Goal: Task Accomplishment & Management: Manage account settings

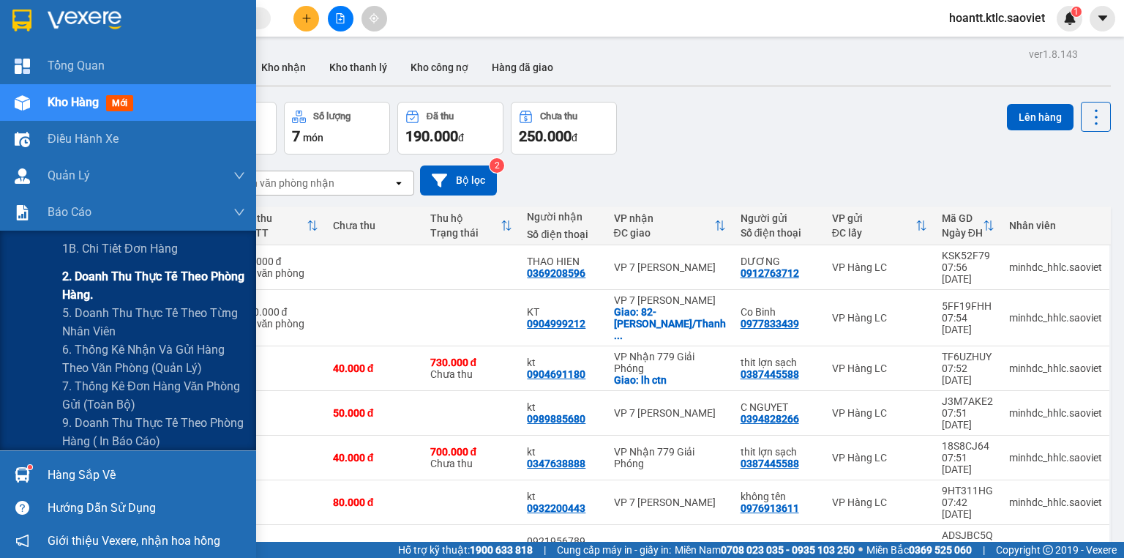
click at [110, 277] on span "2. Doanh thu thực tế theo phòng hàng." at bounding box center [153, 285] width 183 height 37
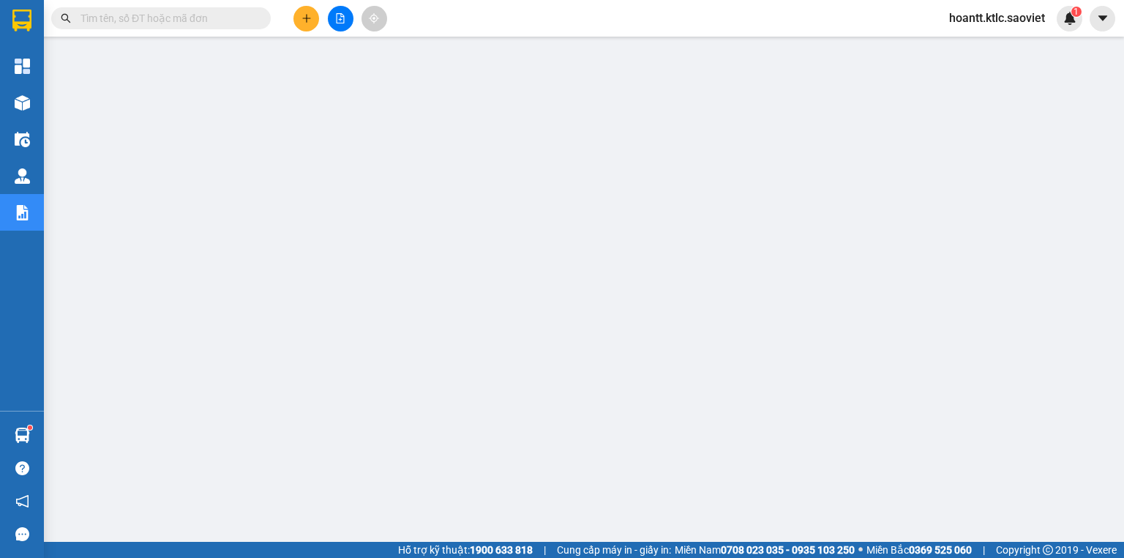
click at [161, 13] on input "text" at bounding box center [166, 18] width 173 height 16
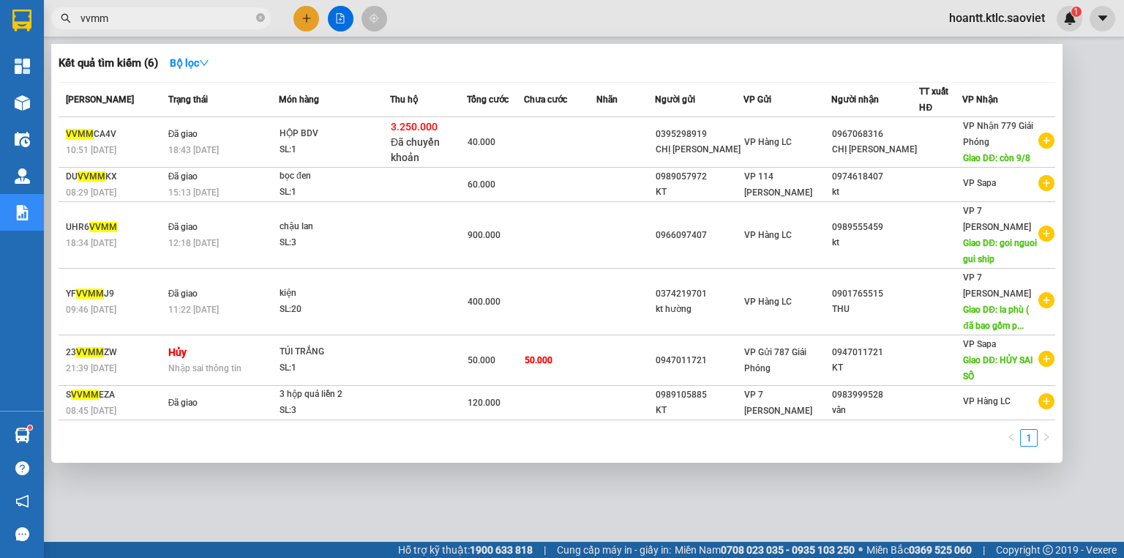
type input "vvmm"
click at [260, 18] on icon "close-circle" at bounding box center [260, 17] width 9 height 9
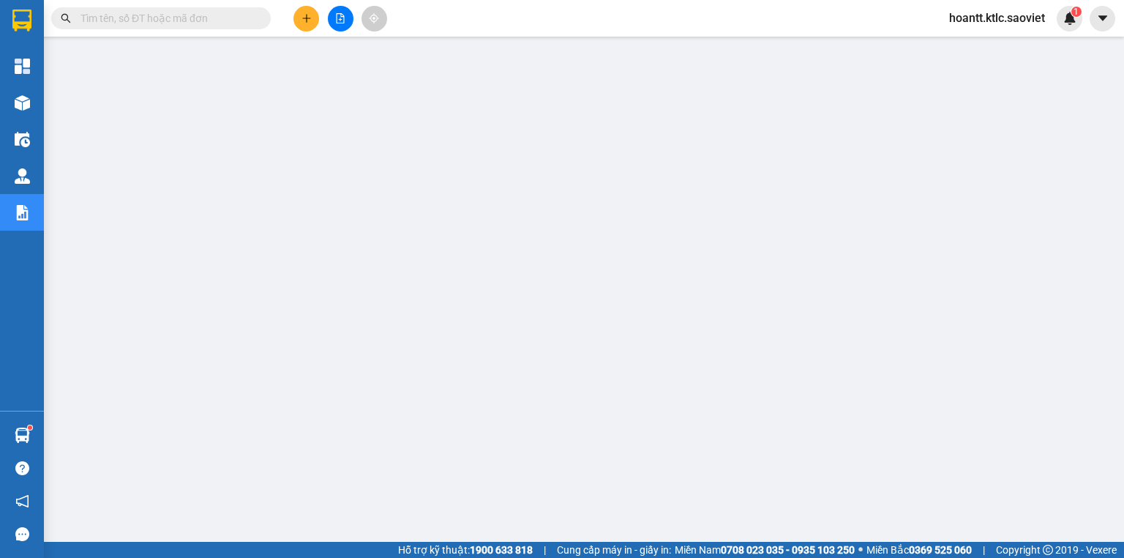
click at [176, 18] on input "text" at bounding box center [166, 18] width 173 height 16
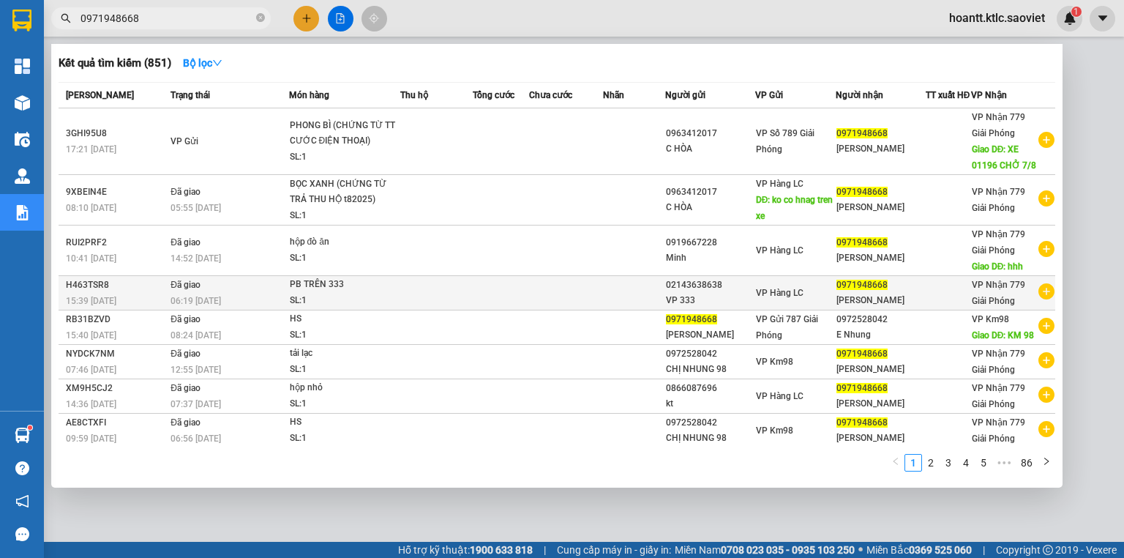
type input "0971948668"
click at [296, 293] on div "PB TRÊN 333" at bounding box center [345, 285] width 110 height 16
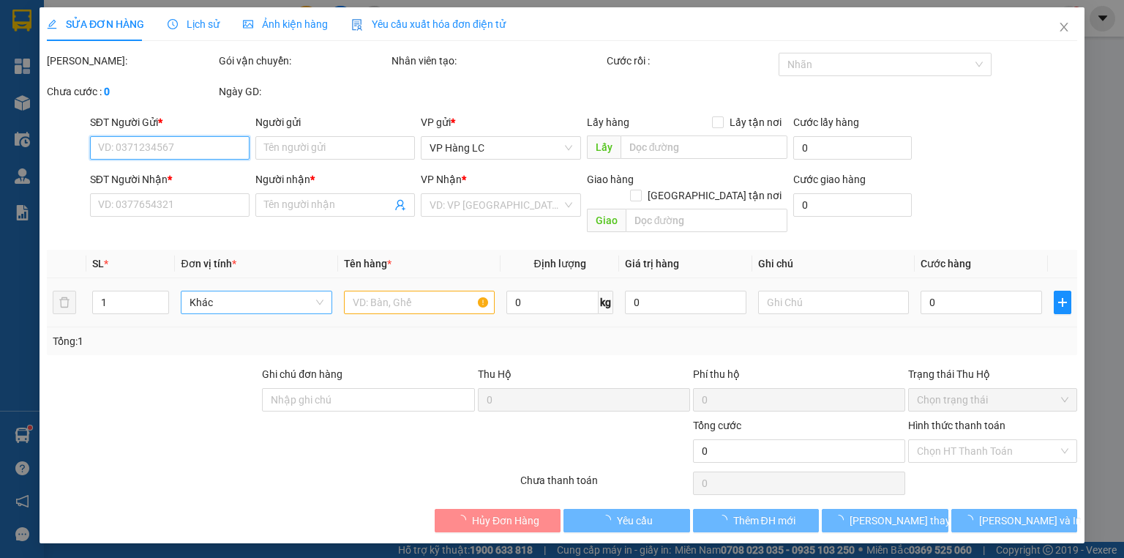
type input "02143638638"
type input "VP 333"
type input "0971948668"
type input "[PERSON_NAME]"
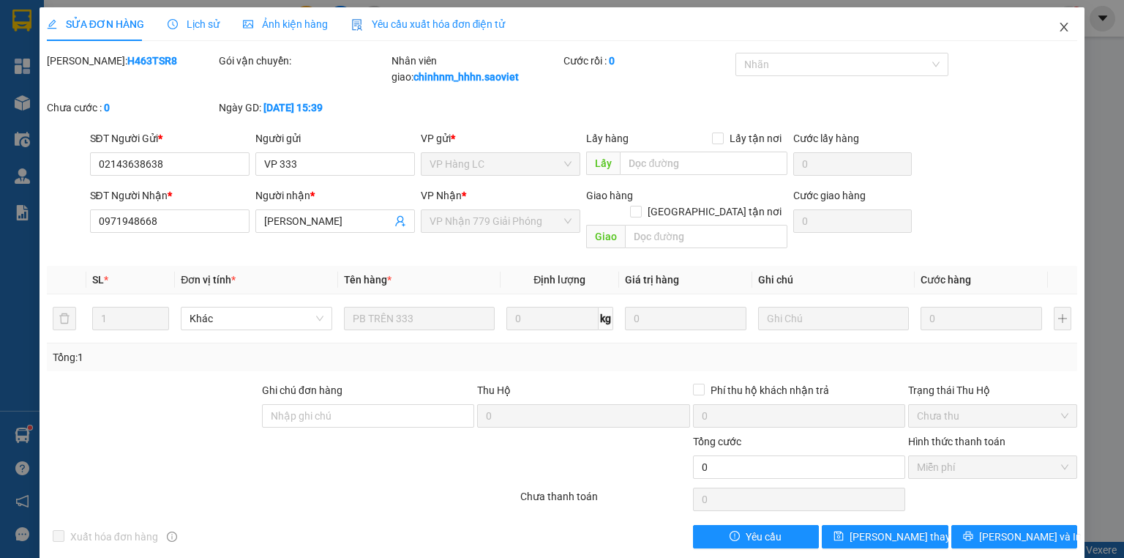
click at [1058, 26] on icon "close" at bounding box center [1064, 27] width 12 height 12
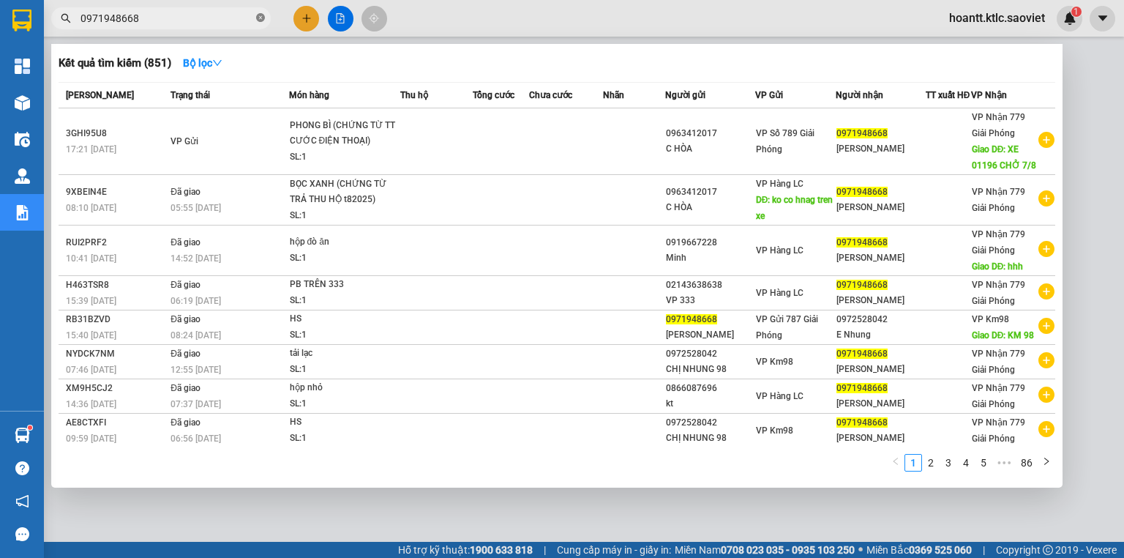
click at [260, 15] on icon "close-circle" at bounding box center [260, 17] width 9 height 9
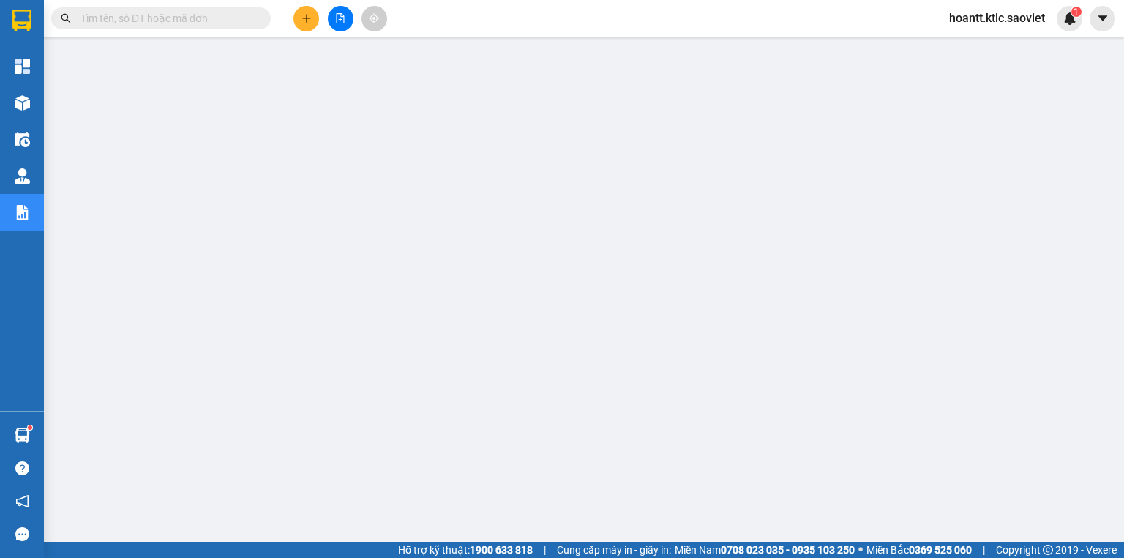
click at [218, 15] on input "text" at bounding box center [166, 18] width 173 height 16
type input "ư"
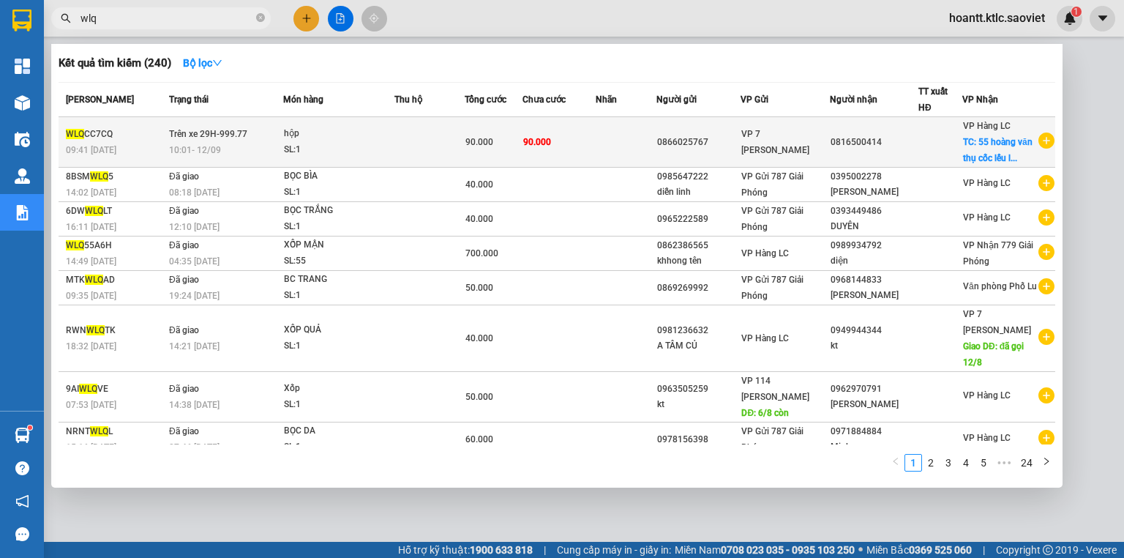
type input "wlq"
click at [205, 139] on span "Trên xe 29H-999.77" at bounding box center [208, 134] width 78 height 10
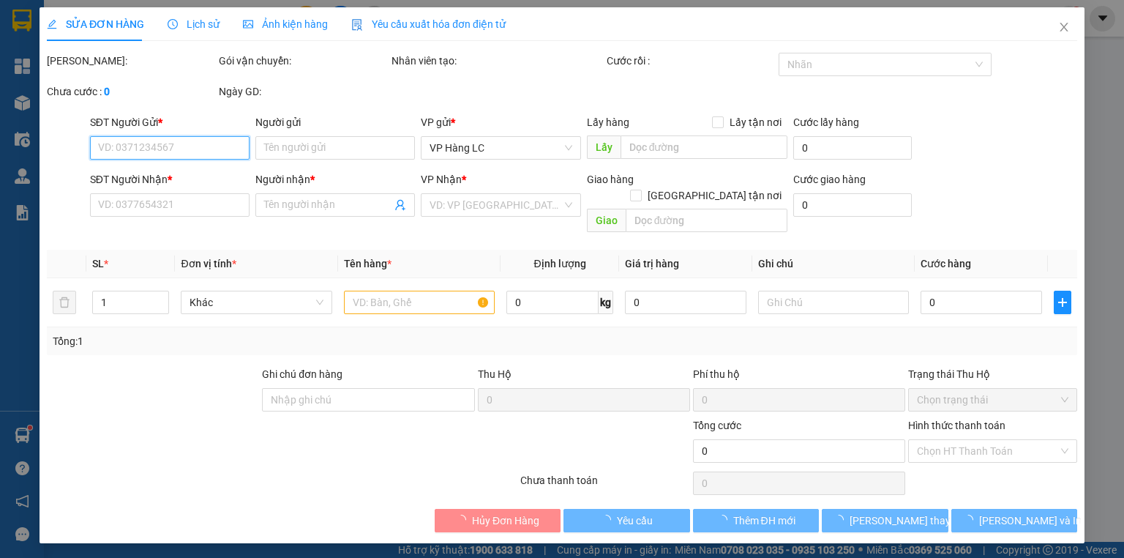
type input "0866025767"
type input "0816500414"
checkbox input "true"
type input "55 [PERSON_NAME] cốc lếu lào cai"
type input "90.000"
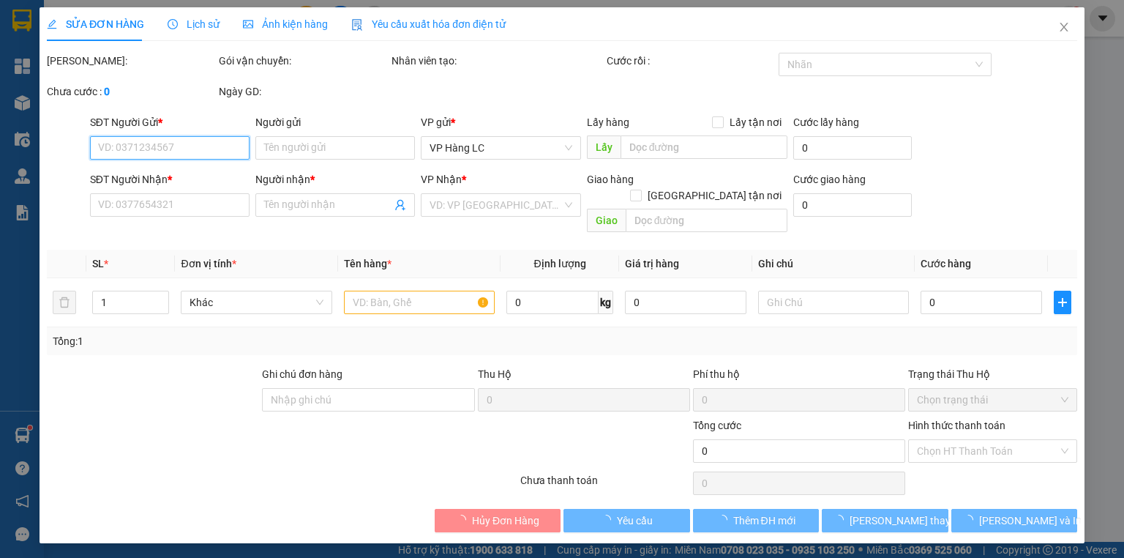
type input "90.000"
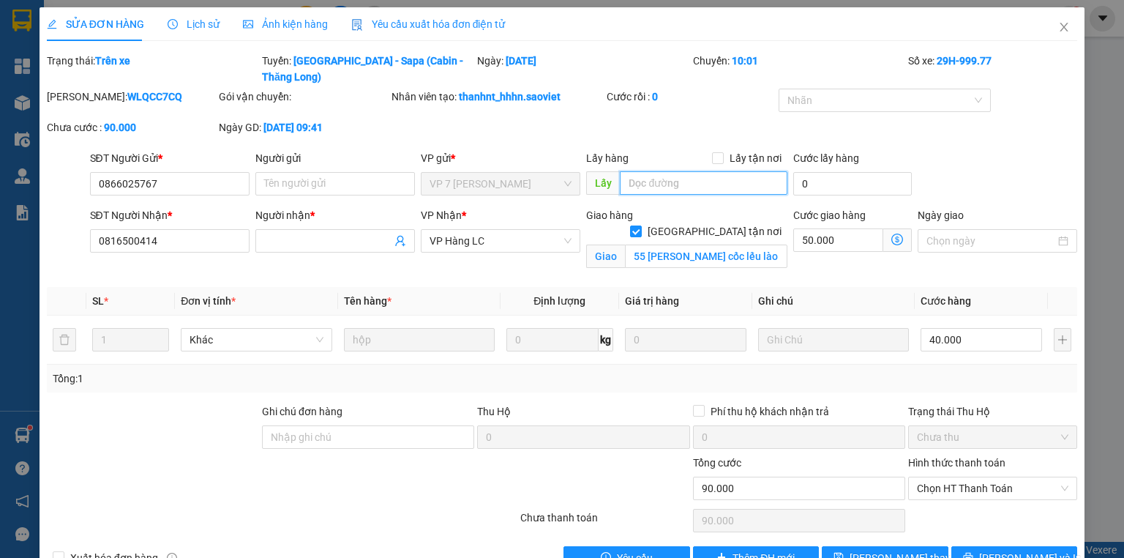
click at [631, 171] on input "text" at bounding box center [704, 182] width 168 height 23
type input "minh báo khách tự ra lấy hàng -hủy phí ship"
click at [802, 228] on input "50.000" at bounding box center [838, 239] width 90 height 23
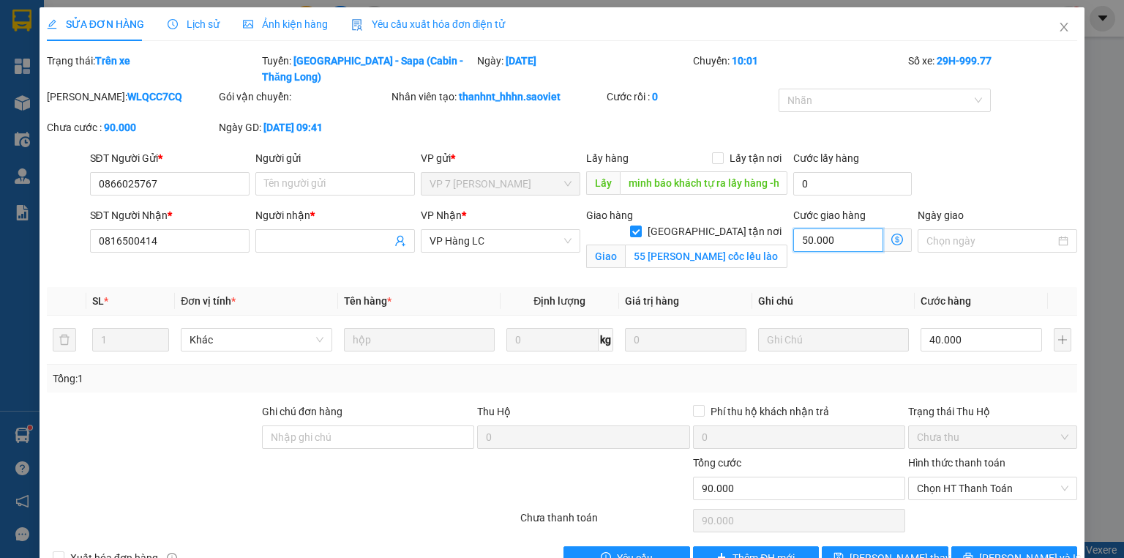
type input "40.000"
type input "0"
click at [883, 549] on span "[PERSON_NAME] thay đổi" at bounding box center [907, 557] width 117 height 16
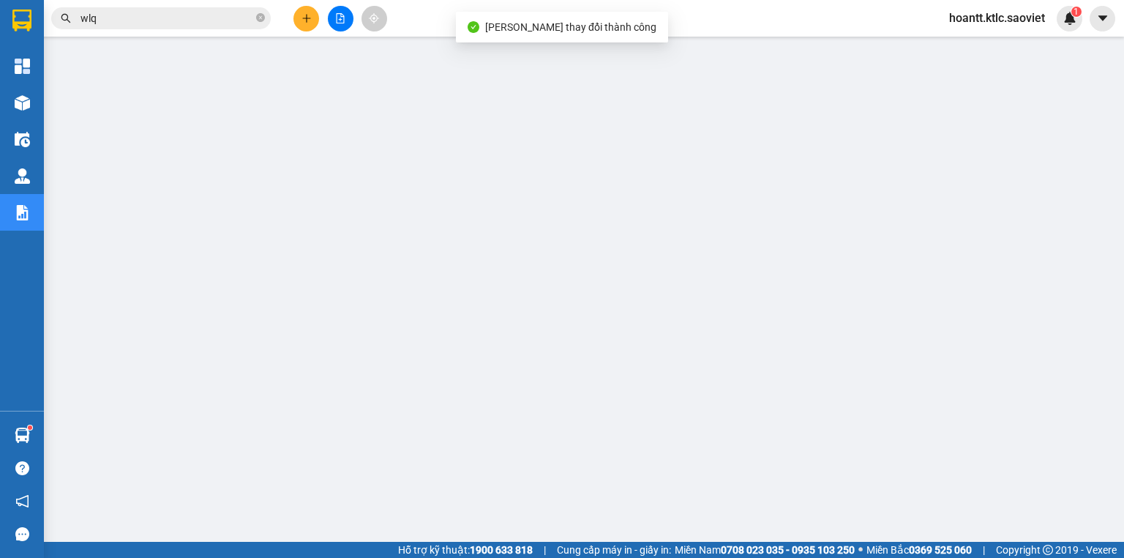
click at [135, 18] on input "wlq" at bounding box center [166, 18] width 173 height 16
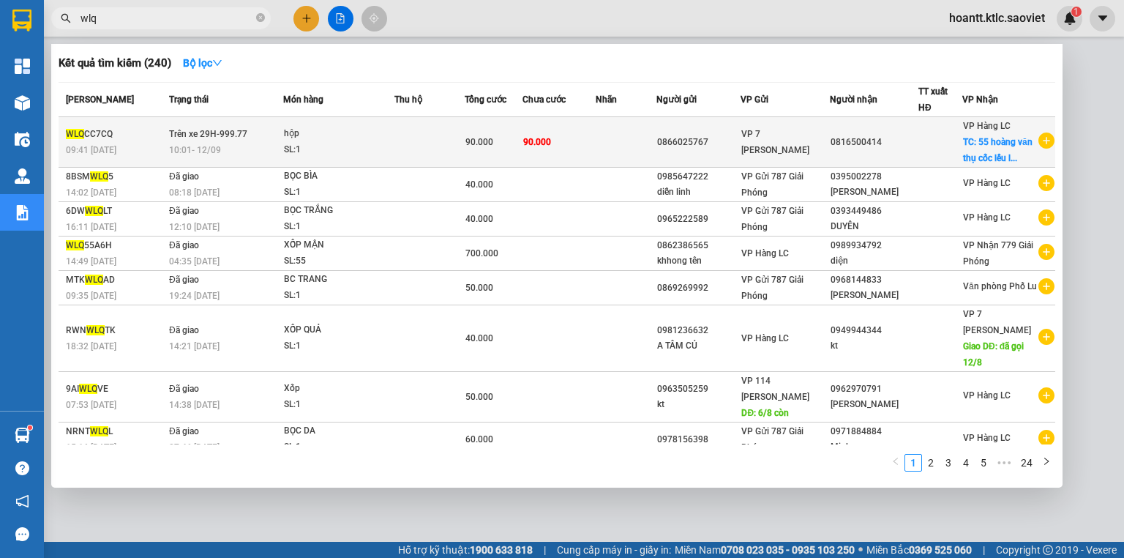
click at [478, 147] on span "90.000" at bounding box center [479, 142] width 28 height 10
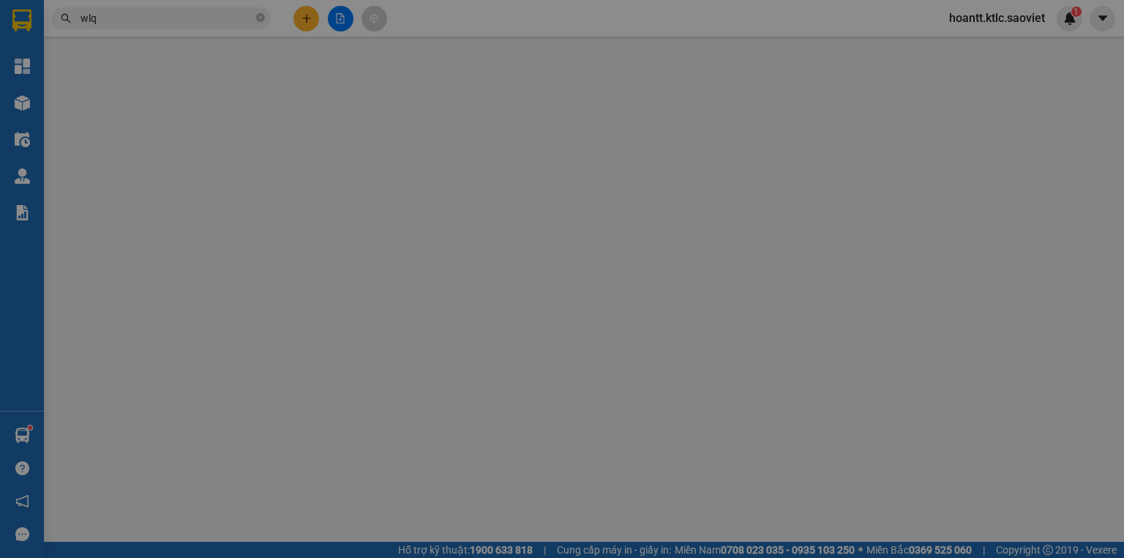
type input "0866025767"
type input "minh báo khách tự ra lấy hàng -hủy phí ship"
type input "0816500414"
checkbox input "true"
type input "55 [PERSON_NAME] cốc lếu lào cai"
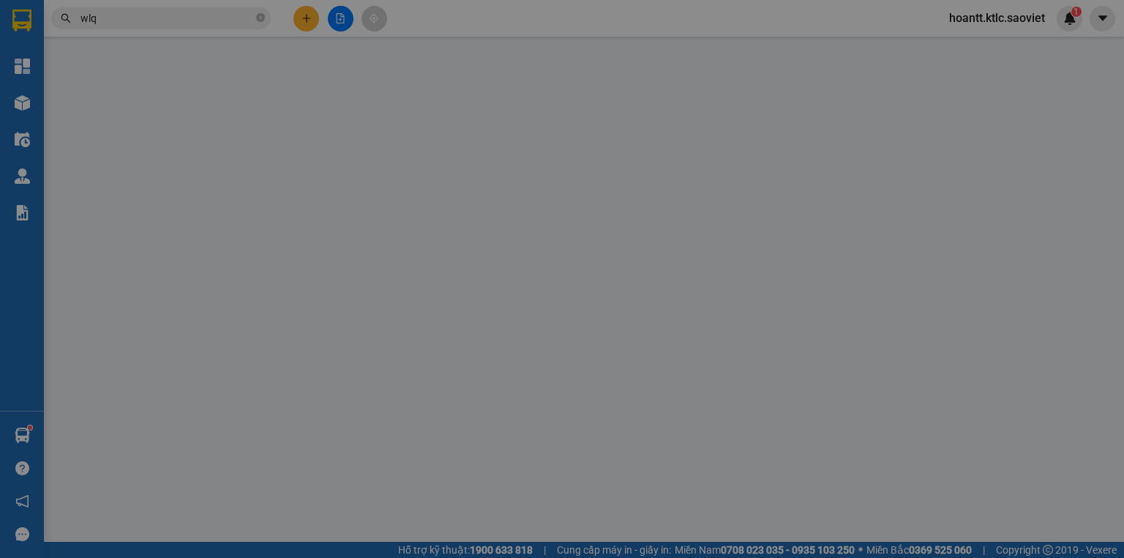
type input "40.000"
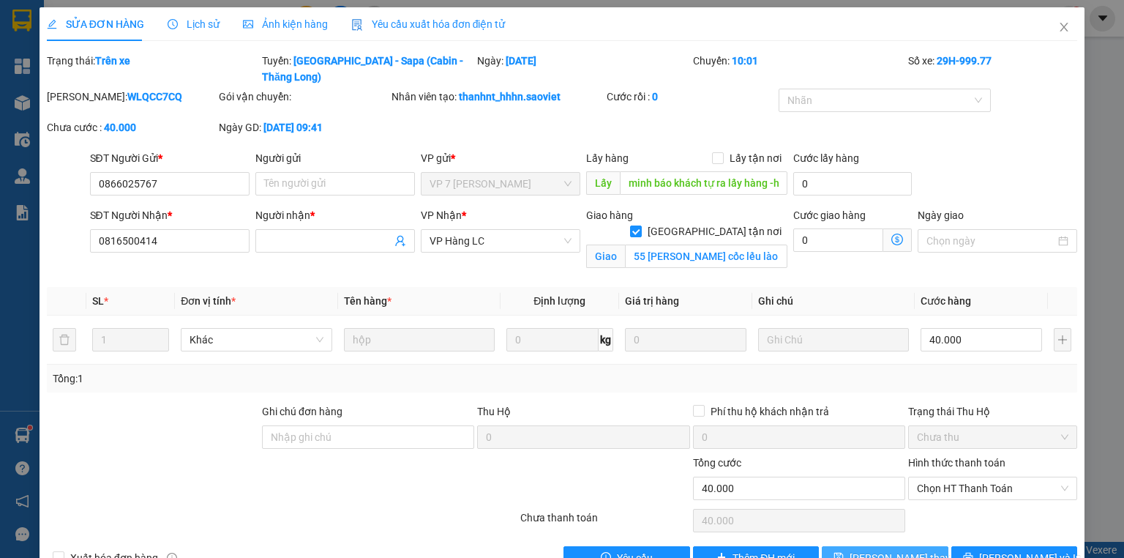
click at [855, 546] on button "[PERSON_NAME] thay đổi" at bounding box center [885, 557] width 127 height 23
